Goal: Transaction & Acquisition: Register for event/course

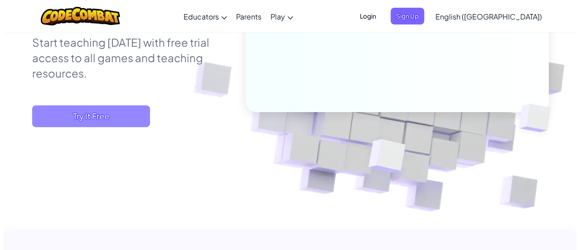
scroll to position [181, 0]
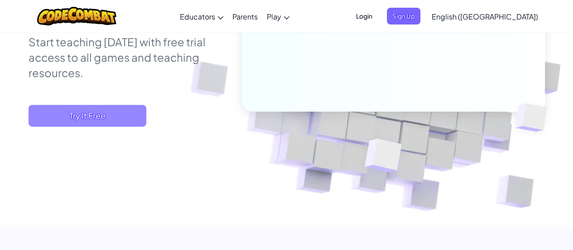
click at [76, 117] on span "Try It Free" at bounding box center [88, 116] width 118 height 22
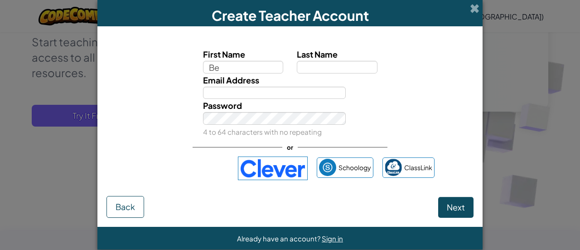
type input "Be"
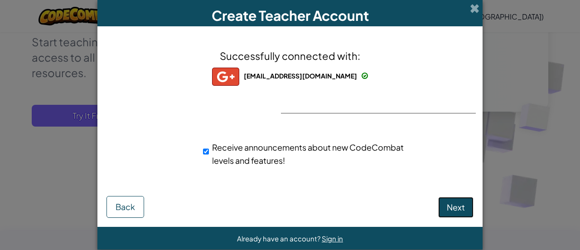
click at [453, 204] on span "Next" at bounding box center [456, 207] width 18 height 10
select select "[GEOGRAPHIC_DATA]"
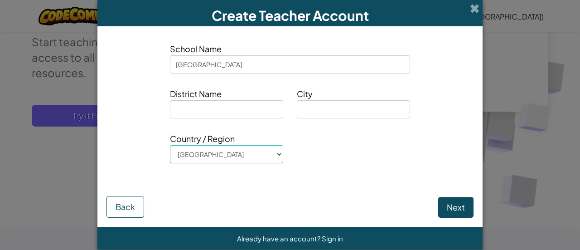
type input "[GEOGRAPHIC_DATA]"
click at [199, 111] on input at bounding box center [226, 109] width 113 height 18
click at [355, 108] on input at bounding box center [353, 109] width 113 height 18
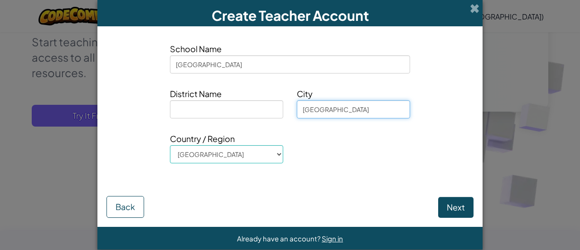
type input "[GEOGRAPHIC_DATA]"
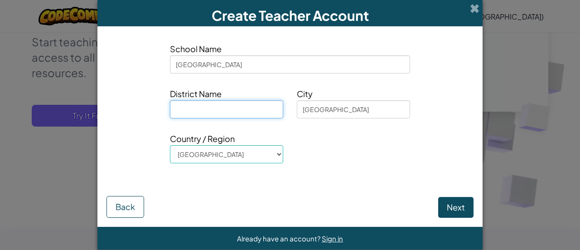
click at [252, 114] on input at bounding box center [226, 109] width 113 height 18
type input "[GEOGRAPHIC_DATA]"
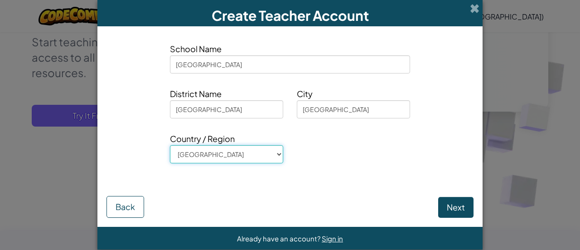
click at [236, 156] on select "[GEOGRAPHIC_DATA] [GEOGRAPHIC_DATA] [GEOGRAPHIC_DATA] [GEOGRAPHIC_DATA] [US_STA…" at bounding box center [226, 154] width 113 height 18
select select "[GEOGRAPHIC_DATA]"
click at [170, 145] on select "[GEOGRAPHIC_DATA] [GEOGRAPHIC_DATA] [GEOGRAPHIC_DATA] [GEOGRAPHIC_DATA] [US_STA…" at bounding box center [226, 154] width 113 height 18
click at [450, 212] on button "Next" at bounding box center [455, 207] width 35 height 21
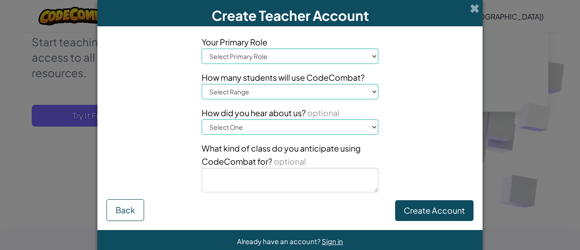
click at [301, 59] on select "Select Primary Role Principal Parent Technology coordinator Teacher Curriculum …" at bounding box center [290, 56] width 177 height 15
select select "Teacher"
click at [202, 49] on select "Select Primary Role Principal Parent Technology coordinator Teacher Curriculum …" at bounding box center [290, 56] width 177 height 15
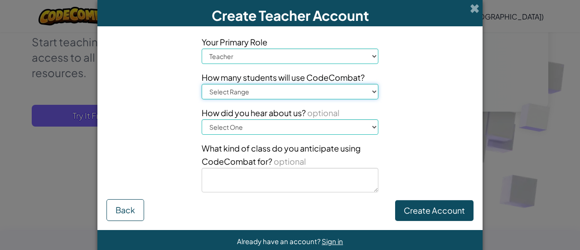
click at [258, 92] on select "Select Range 1-10 11-50 [PHONE_NUMBER] [PHONE_NUMBER] 1000+" at bounding box center [290, 91] width 177 height 15
select select "1-10"
click at [202, 84] on select "Select Range 1-10 11-50 [PHONE_NUMBER] [PHONE_NUMBER] 1000+" at bounding box center [290, 91] width 177 height 15
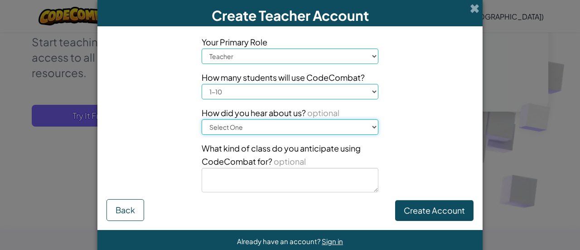
click at [248, 127] on select "Select One Conference (e.g. ISTE) [DOMAIN_NAME][URL] of Code A teacher An admin…" at bounding box center [290, 126] width 177 height 15
select select "Google"
click at [202, 119] on select "Select One Conference (e.g. ISTE) [DOMAIN_NAME][URL] of Code A teacher An admin…" at bounding box center [290, 126] width 177 height 15
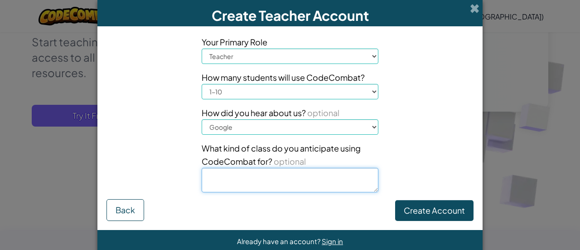
click at [296, 186] on textarea at bounding box center [290, 180] width 177 height 24
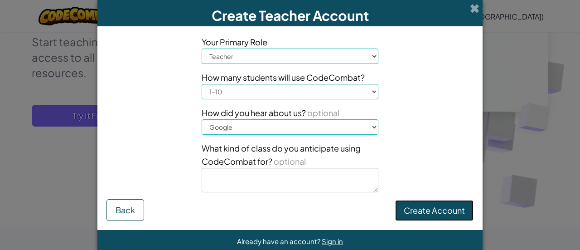
click at [433, 217] on button "Create Account" at bounding box center [434, 210] width 78 height 21
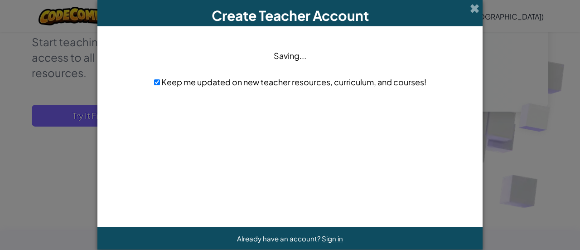
scroll to position [0, 0]
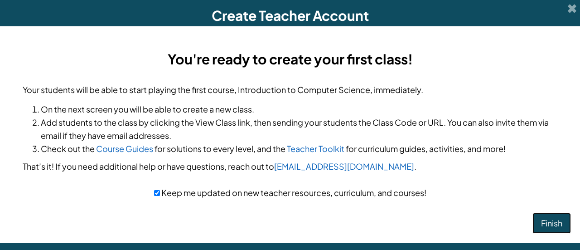
click at [547, 222] on button "Finish" at bounding box center [552, 223] width 39 height 21
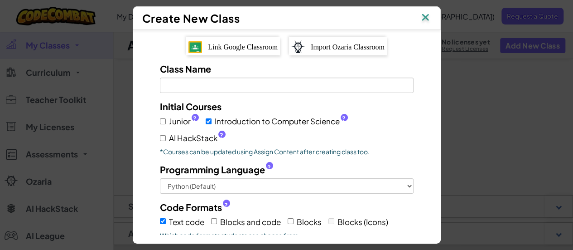
scroll to position [181, 0]
